Goal: Task Accomplishment & Management: Use online tool/utility

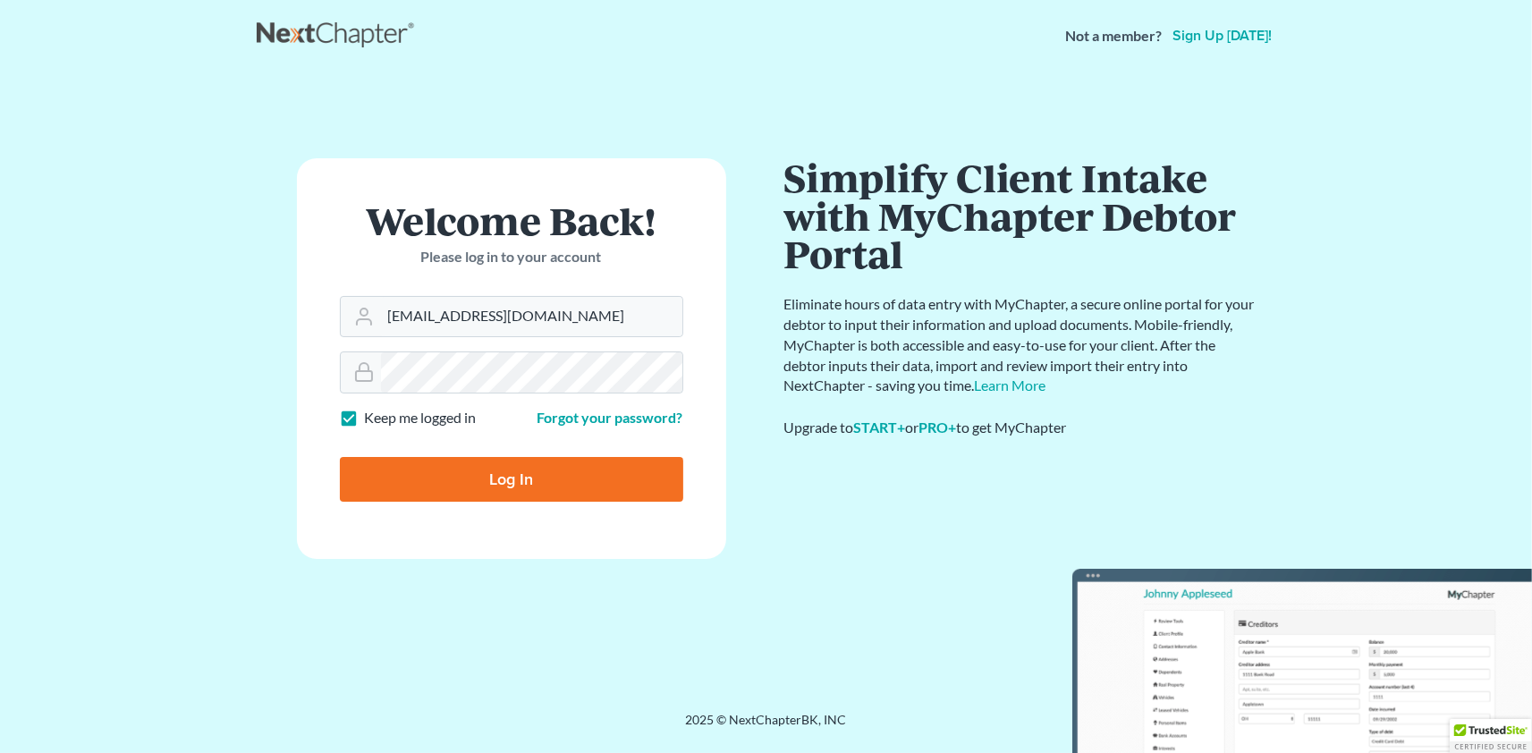
type input "4lawoncall@gmail.com"
click at [508, 478] on input "Log In" at bounding box center [511, 479] width 343 height 45
type input "Thinking..."
drag, startPoint x: 499, startPoint y: 438, endPoint x: 351, endPoint y: 419, distance: 148.9
click at [351, 419] on form "Welcome Back! Please log in to your account Email Address 4lawoncall@gmail.com …" at bounding box center [511, 359] width 429 height 401
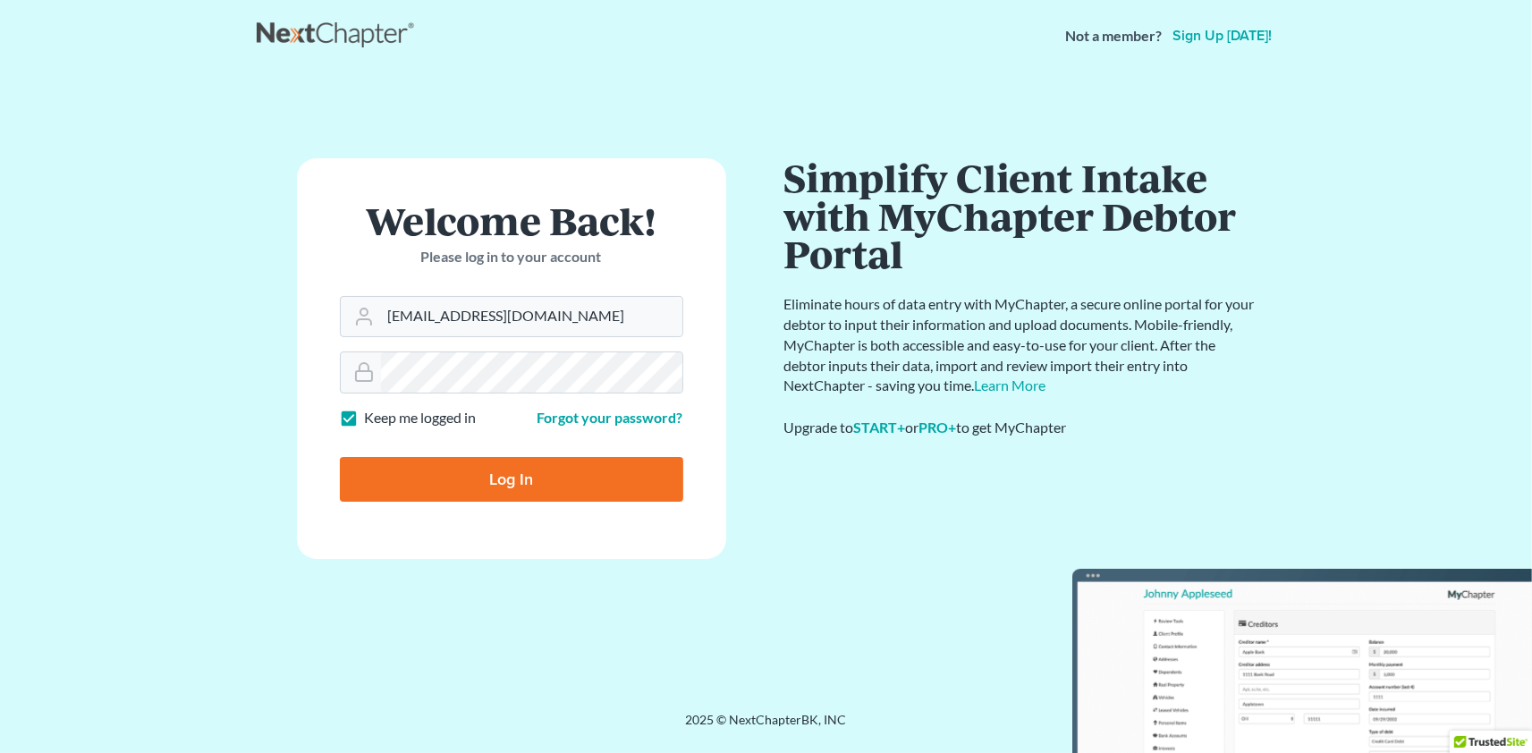
type input "4lawoncall@gmail.com"
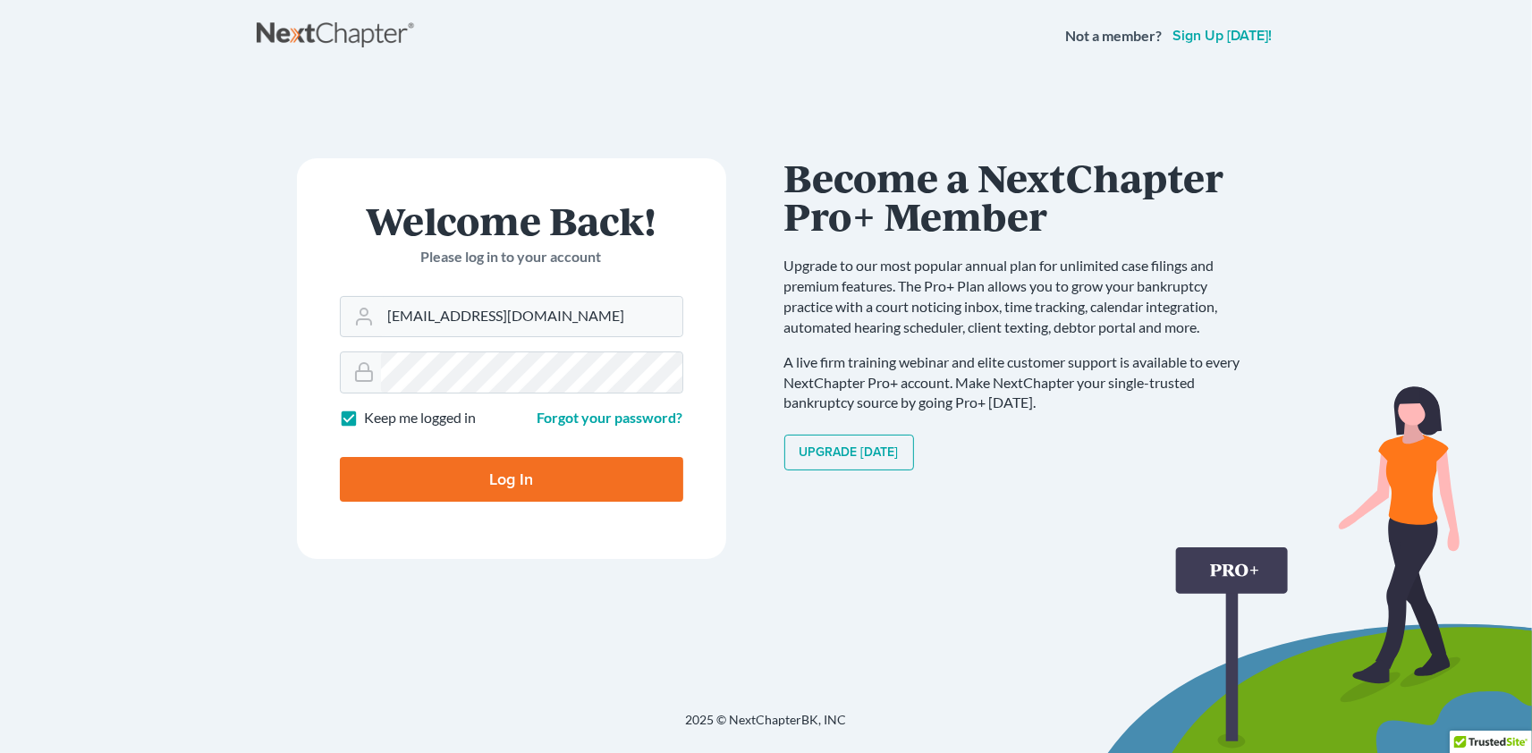
click at [497, 470] on input "Log In" at bounding box center [511, 479] width 343 height 45
type input "Thinking..."
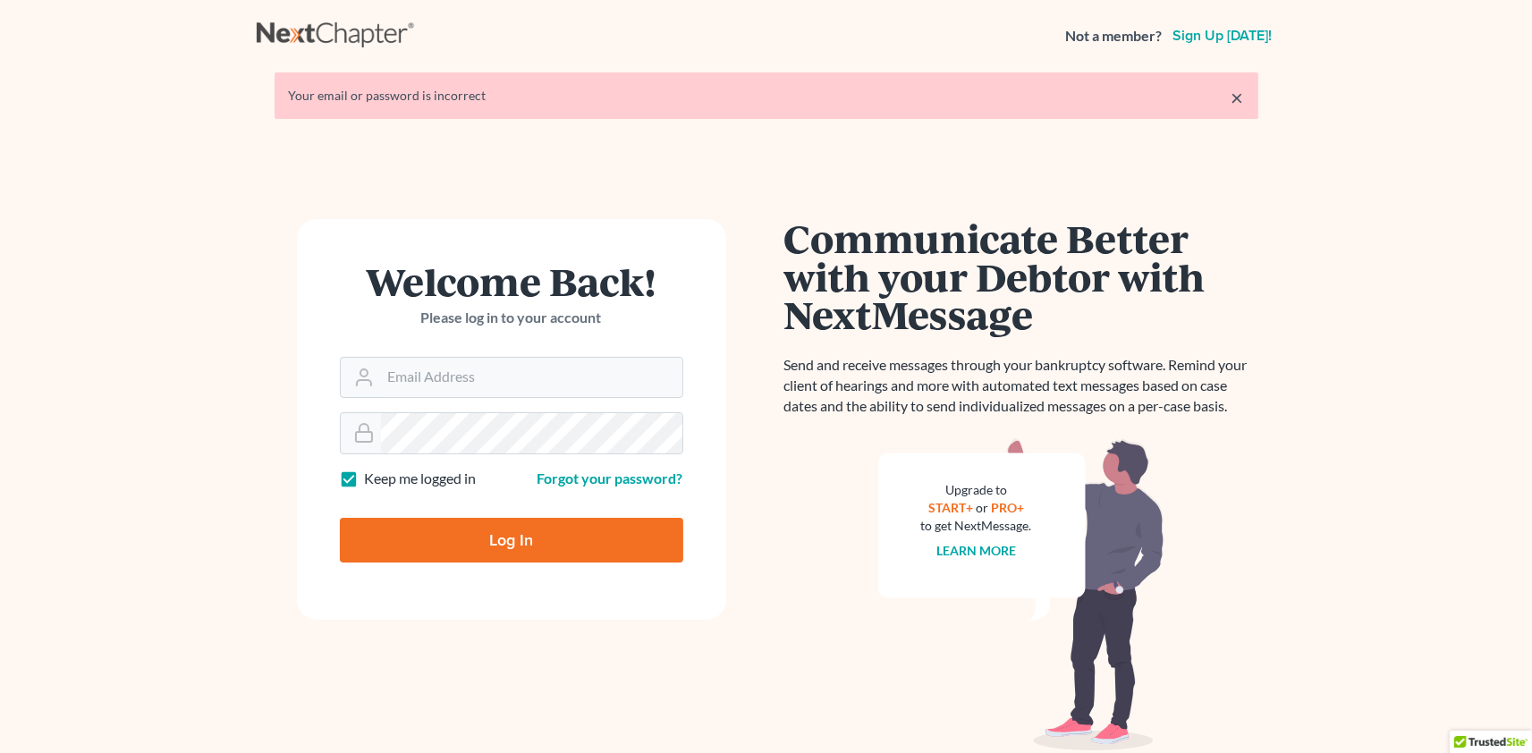
click at [453, 389] on input "Email Address" at bounding box center [531, 377] width 301 height 39
type input "4lawoncall@gmail.com"
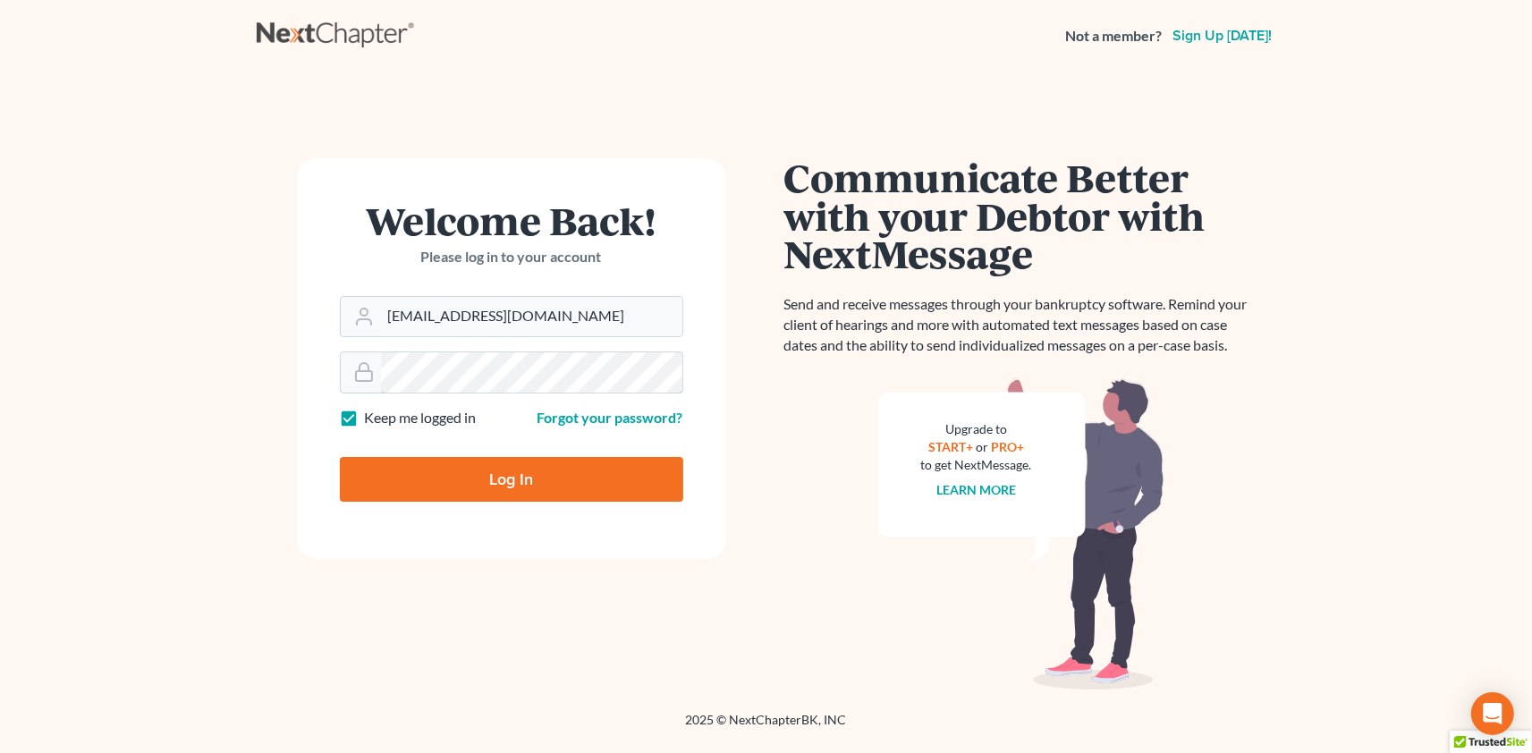
click at [340, 457] on input "Log In" at bounding box center [511, 479] width 343 height 45
type input "Thinking..."
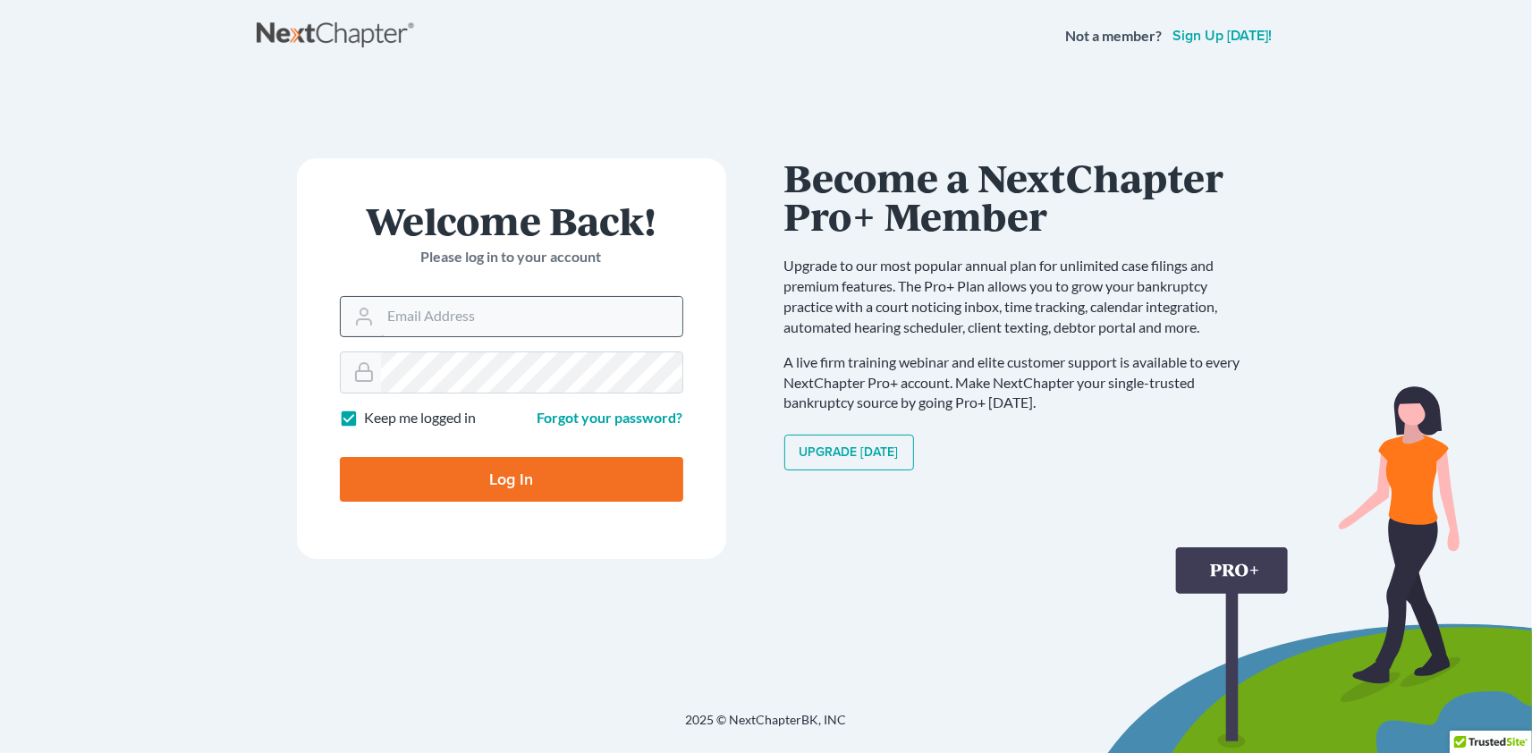
click at [438, 314] on input "Email Address" at bounding box center [531, 316] width 301 height 39
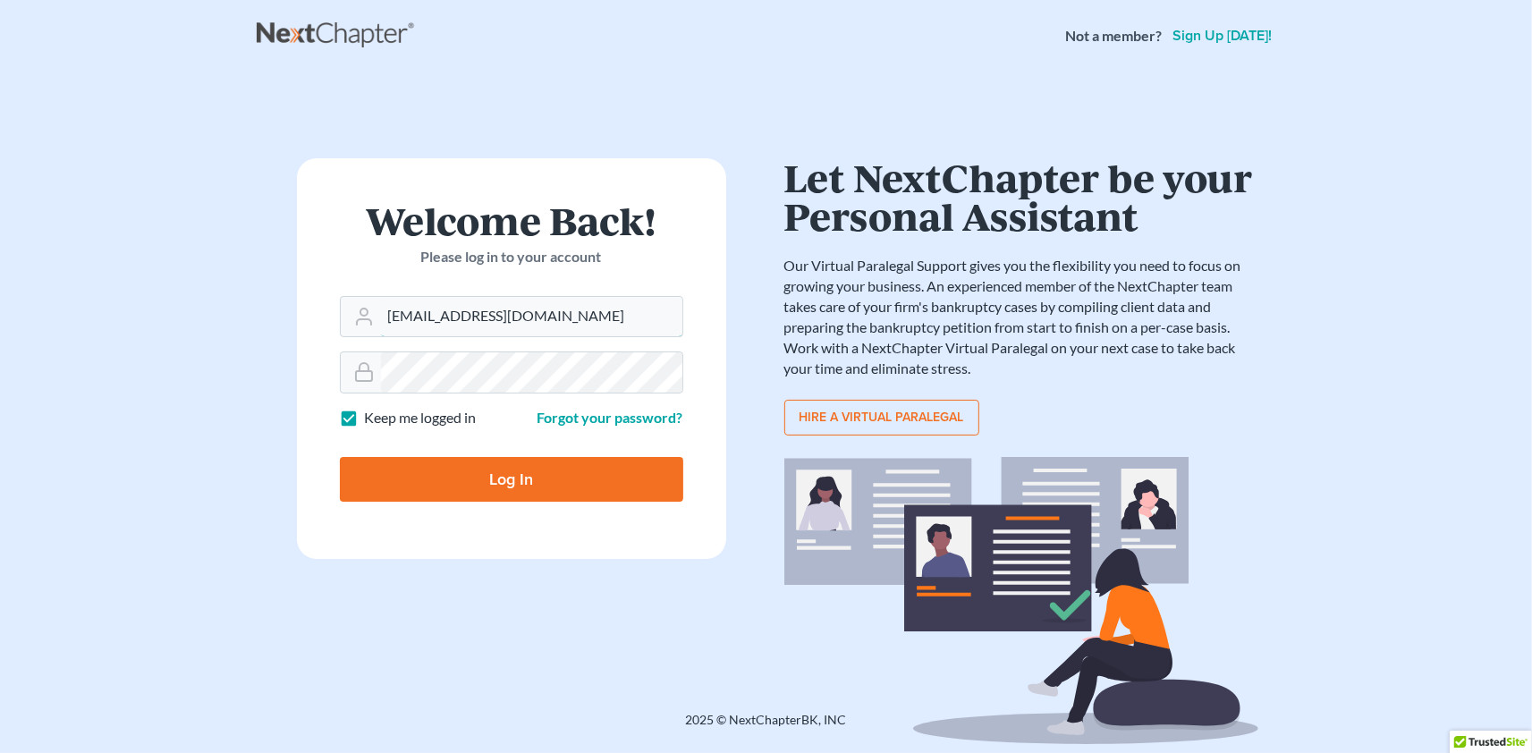
type input "[EMAIL_ADDRESS][DOMAIN_NAME]"
click at [514, 484] on input "Log In" at bounding box center [511, 479] width 343 height 45
type input "Thinking..."
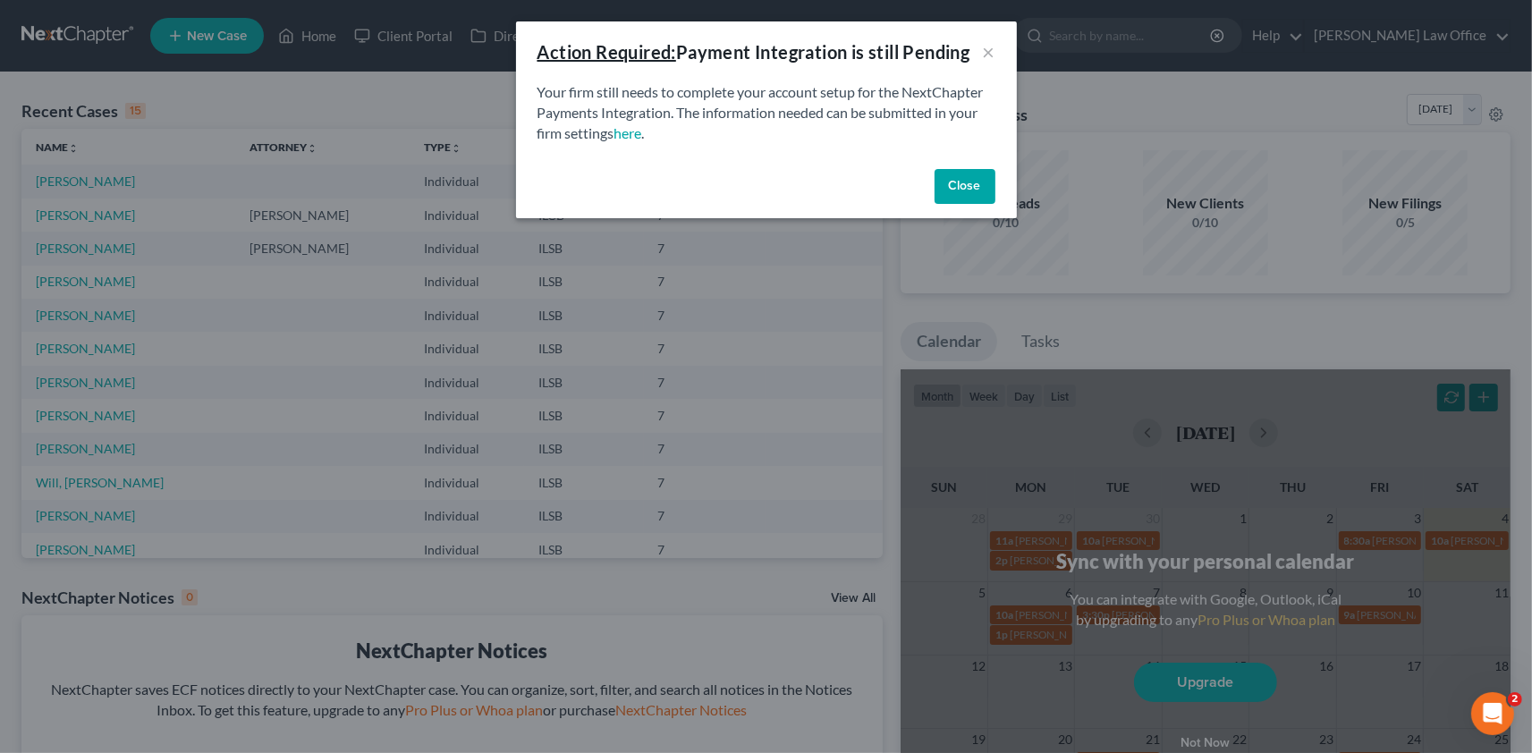
click at [67, 213] on div "Action Required: Payment Integration is still Pending × Your firm still needs t…" at bounding box center [766, 376] width 1532 height 753
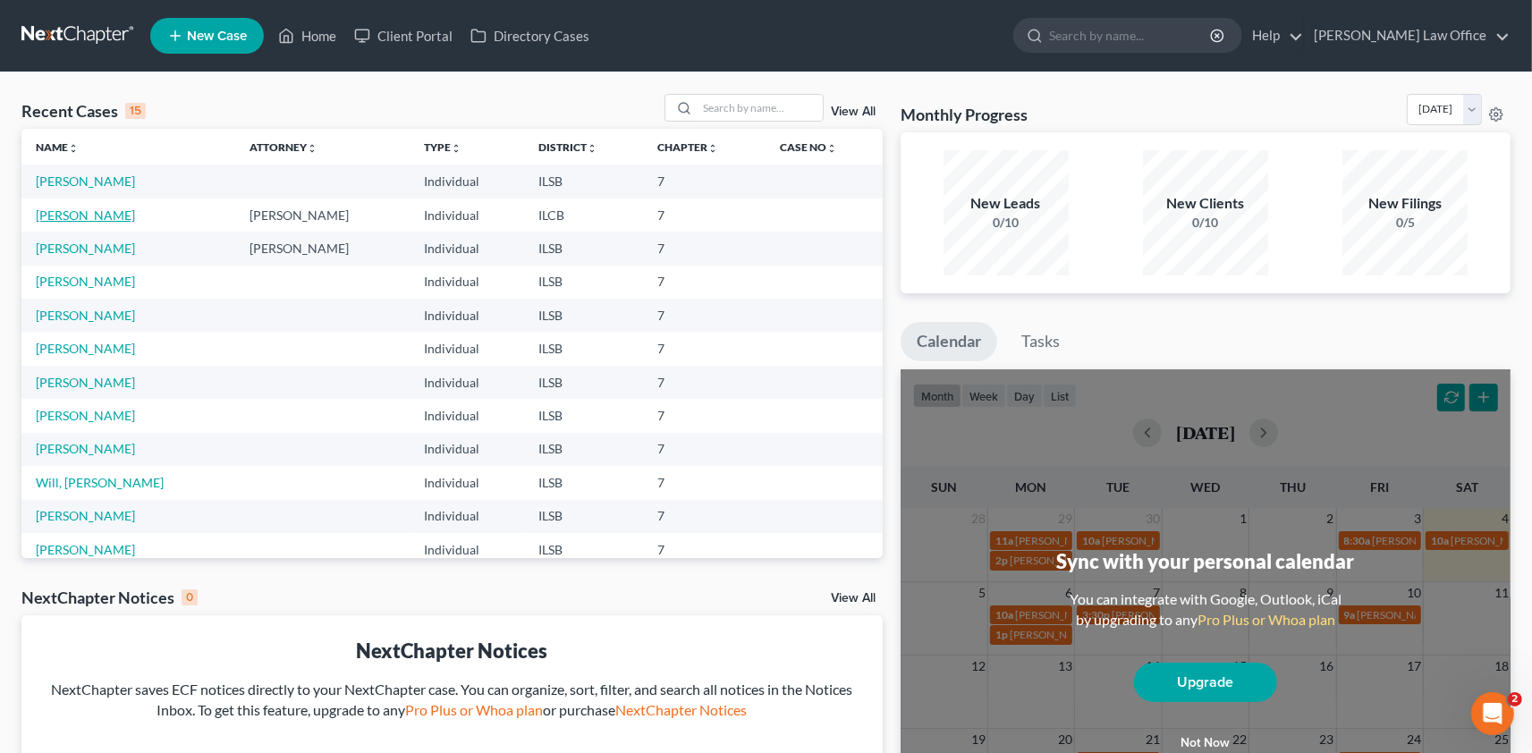
click at [67, 213] on link "[PERSON_NAME]" at bounding box center [85, 214] width 99 height 15
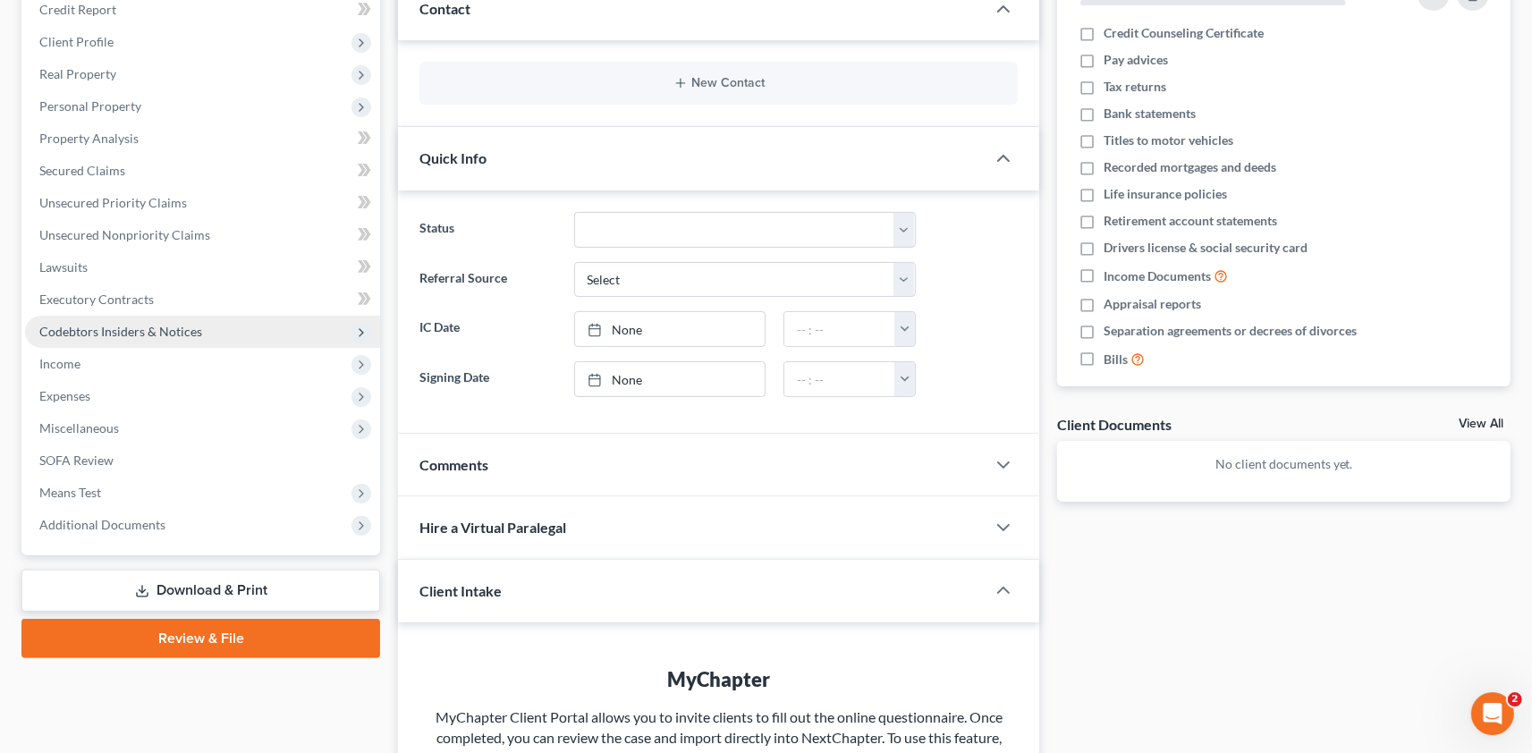
scroll to position [295, 0]
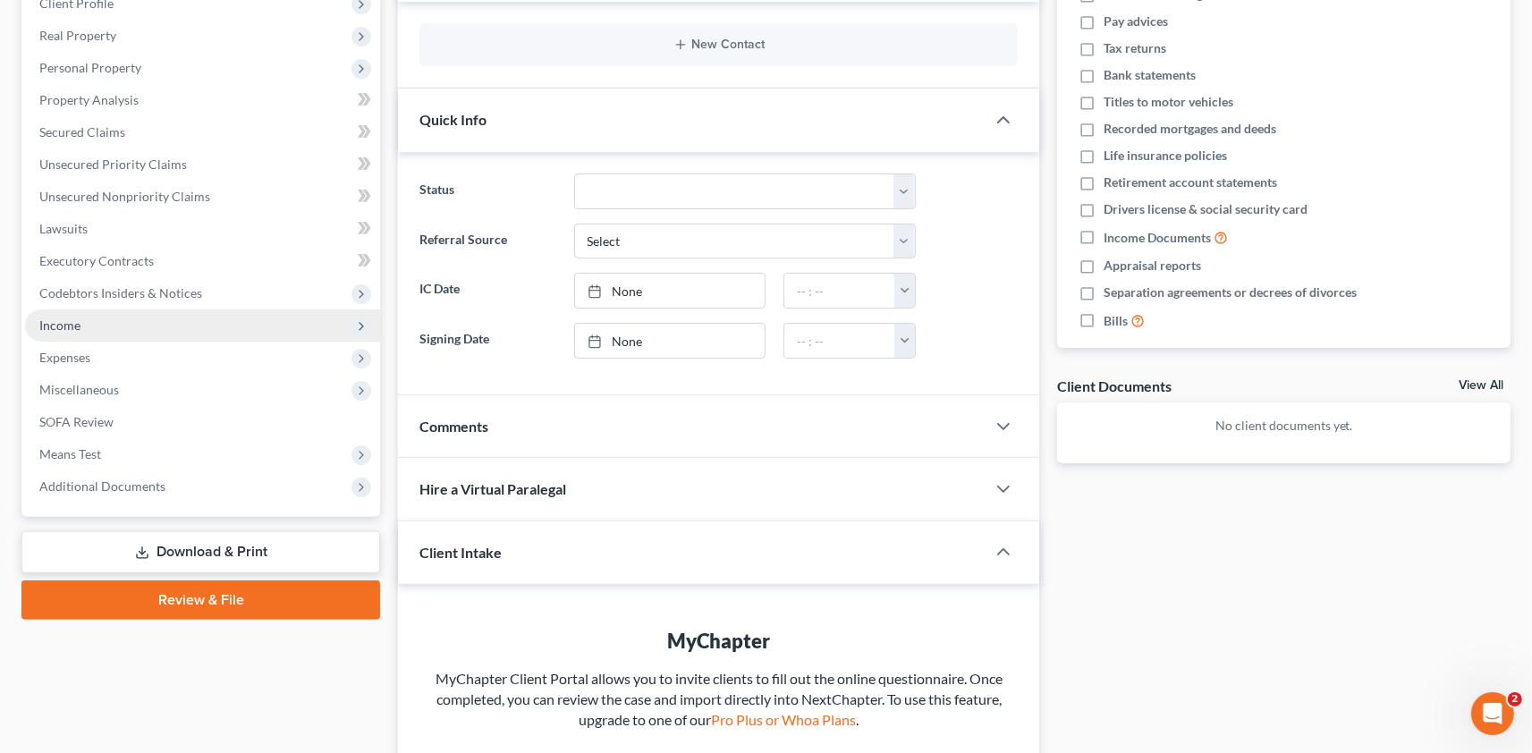
click at [57, 318] on span "Income" at bounding box center [59, 325] width 41 height 15
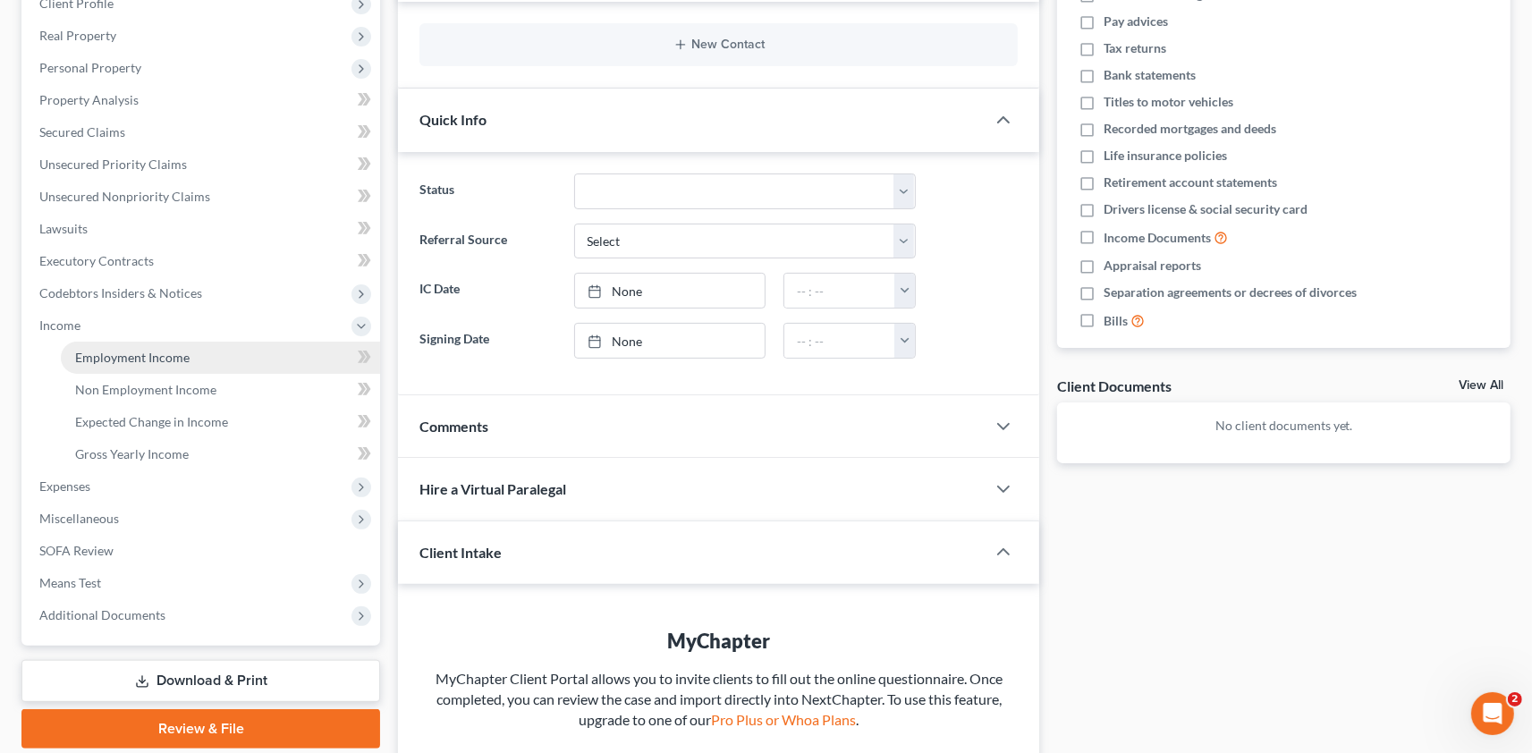
click at [132, 360] on span "Employment Income" at bounding box center [132, 357] width 114 height 15
